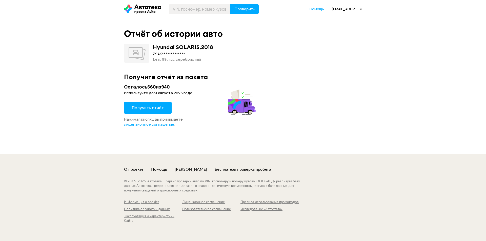
click at [144, 105] on button "Получить отчёт" at bounding box center [148, 108] width 48 height 12
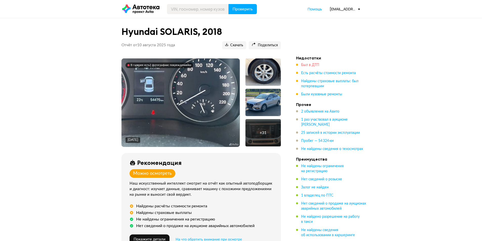
click at [317, 64] on span "Был в ДТП" at bounding box center [310, 65] width 18 height 4
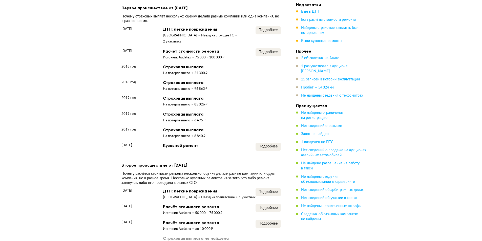
scroll to position [514, 0]
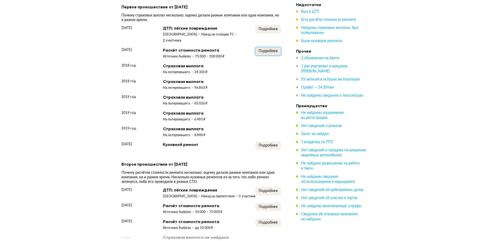
click at [263, 50] on span "Подробнее" at bounding box center [268, 51] width 19 height 4
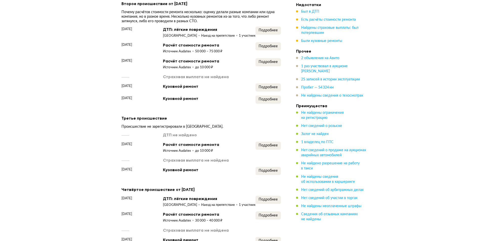
scroll to position [666, 0]
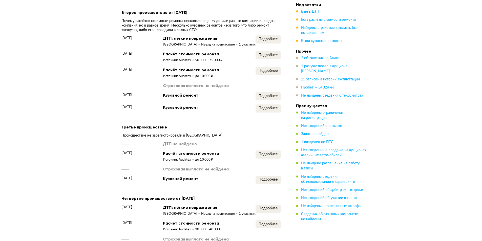
click at [267, 63] on div "Подробнее" at bounding box center [268, 57] width 25 height 12
click at [269, 57] on span "Подробнее" at bounding box center [268, 55] width 19 height 4
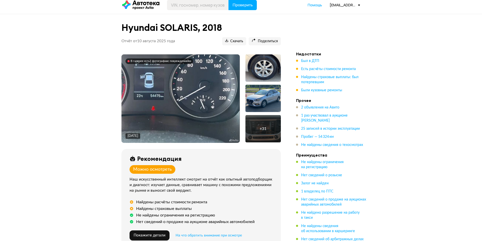
scroll to position [0, 0]
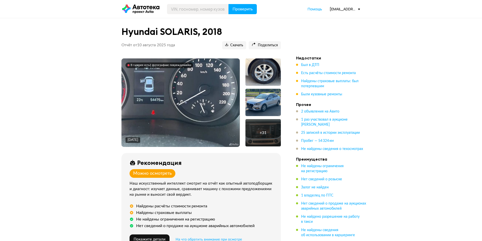
click at [184, 94] on img at bounding box center [180, 102] width 118 height 89
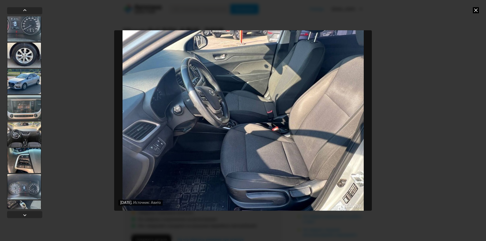
click at [405, 101] on div "[DATE] Источник: Авито [DATE] Источник: Авито [DATE] Источник: Авито Повреждени…" at bounding box center [243, 120] width 486 height 241
click at [476, 9] on icon at bounding box center [476, 10] width 6 height 6
